Goal: Information Seeking & Learning: Learn about a topic

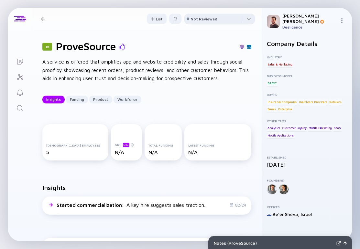
click at [213, 20] on div "Not Reviewed" at bounding box center [204, 19] width 27 height 5
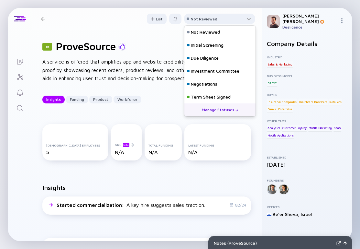
click at [147, 51] on div "81 ProveSource" at bounding box center [146, 46] width 209 height 12
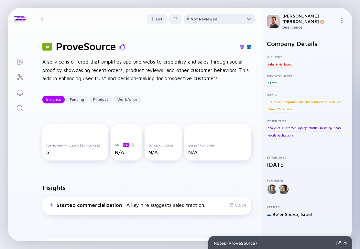
click at [216, 21] on div at bounding box center [219, 20] width 71 height 13
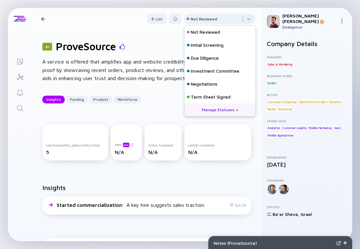
click at [150, 31] on div "81 ProveSource A service is offered that amplifies app and website credibility …" at bounding box center [147, 72] width 230 height 84
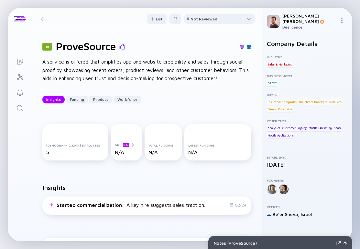
click at [213, 12] on header "81 ProveSource Insights Funding Product Workforce List Not Reviewed" at bounding box center [147, 19] width 230 height 22
click at [213, 16] on div at bounding box center [219, 20] width 71 height 13
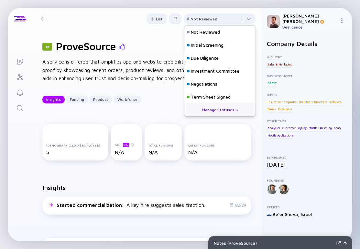
click at [151, 46] on div at bounding box center [192, 47] width 119 height 6
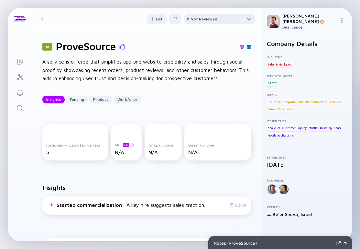
click at [237, 21] on div at bounding box center [219, 20] width 71 height 13
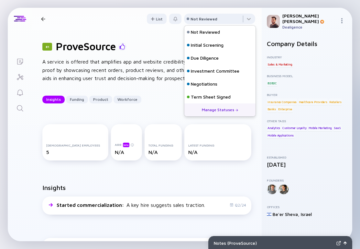
click at [145, 57] on div "81 ProveSource A service is offered that amplifies app and website credibility …" at bounding box center [147, 72] width 230 height 84
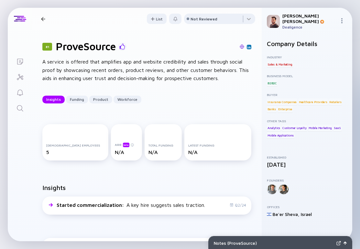
click at [18, 74] on icon "Investor Map" at bounding box center [20, 77] width 6 height 6
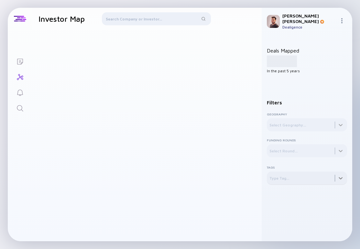
click at [295, 131] on div at bounding box center [307, 120] width 80 height 21
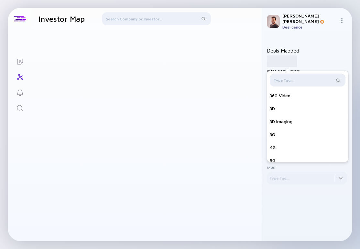
click at [309, 80] on input "text" at bounding box center [304, 80] width 61 height 6
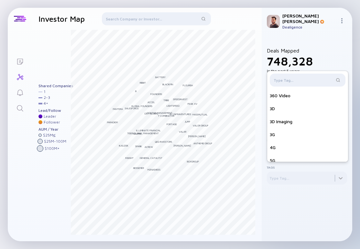
click at [345, 73] on div at bounding box center [308, 81] width 76 height 16
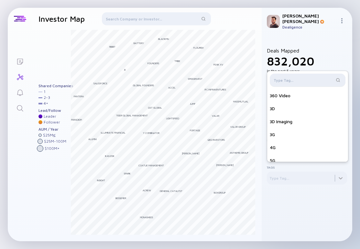
click at [308, 83] on div at bounding box center [308, 79] width 76 height 13
click at [304, 79] on input "text" at bounding box center [304, 80] width 61 height 6
type input "dsa"
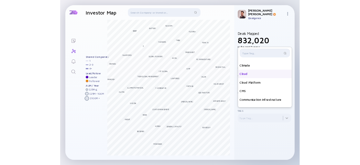
scroll to position [853, 0]
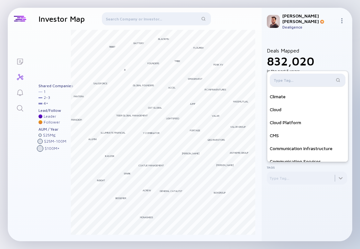
click at [297, 81] on div at bounding box center [308, 79] width 76 height 13
click at [289, 78] on input "text" at bounding box center [304, 80] width 61 height 6
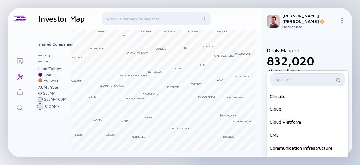
click at [299, 78] on input "text" at bounding box center [304, 80] width 61 height 6
click at [293, 80] on input "text" at bounding box center [304, 80] width 61 height 6
click at [287, 86] on div at bounding box center [308, 81] width 76 height 16
click at [284, 81] on div at bounding box center [308, 79] width 76 height 13
click at [283, 79] on input "text" at bounding box center [304, 80] width 61 height 6
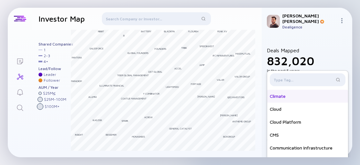
click at [280, 90] on div "Climate" at bounding box center [307, 96] width 81 height 13
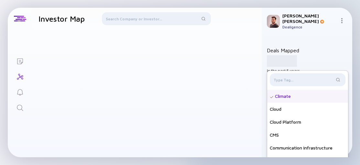
click at [281, 92] on div "Climate" at bounding box center [307, 96] width 81 height 13
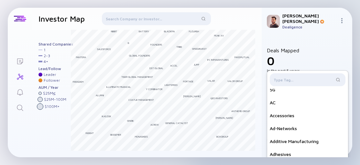
scroll to position [17, 0]
